Goal: Check status

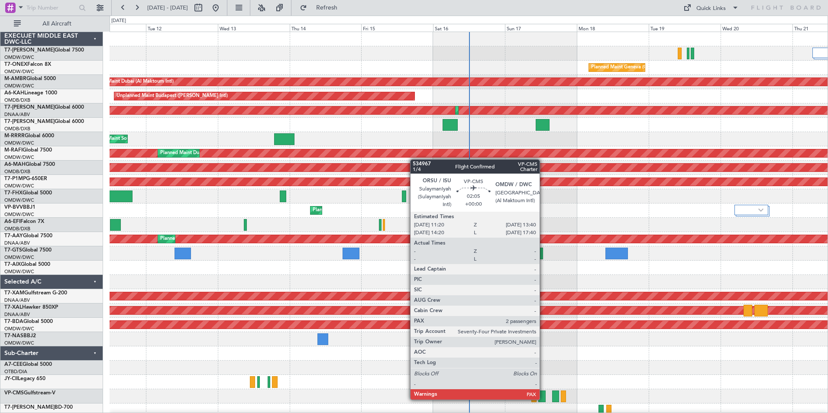
click at [543, 399] on div at bounding box center [541, 397] width 7 height 12
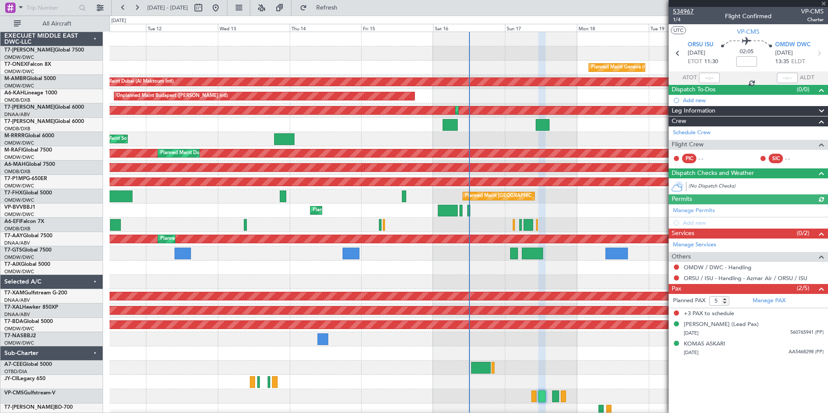
click at [685, 11] on span "534967" at bounding box center [683, 11] width 21 height 9
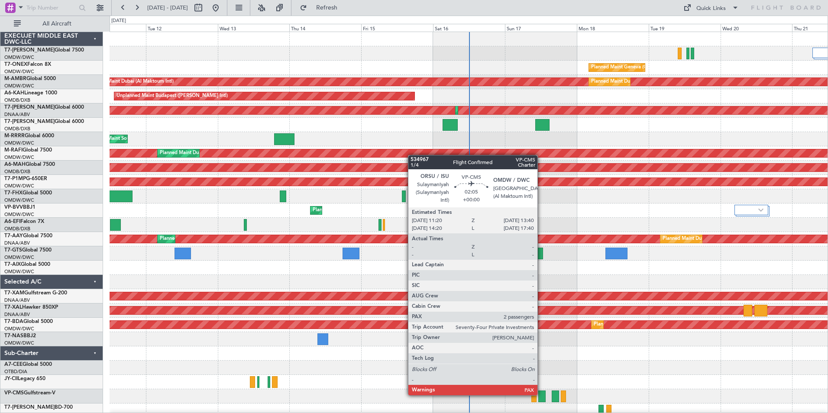
click at [541, 394] on div at bounding box center [541, 397] width 7 height 12
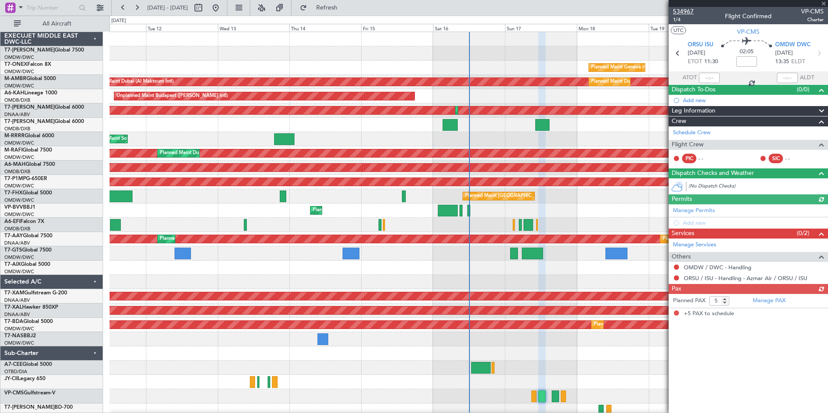
click at [680, 10] on span "534967" at bounding box center [683, 11] width 21 height 9
